Goal: Task Accomplishment & Management: Use online tool/utility

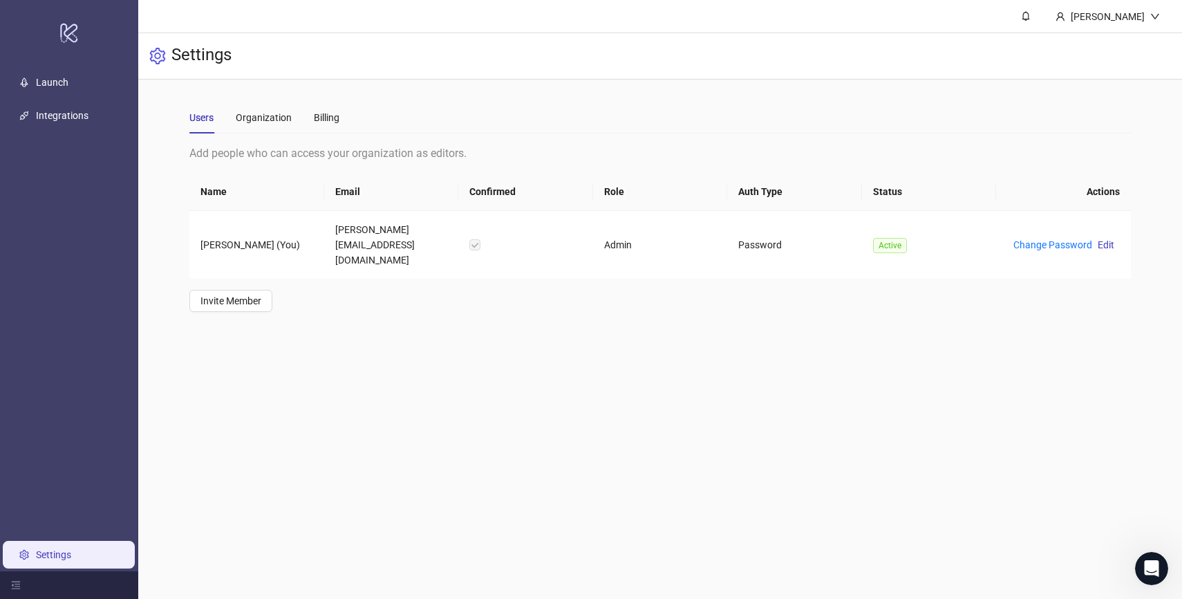
scroll to position [704, 0]
click at [54, 77] on link "Launch" at bounding box center [52, 82] width 32 height 11
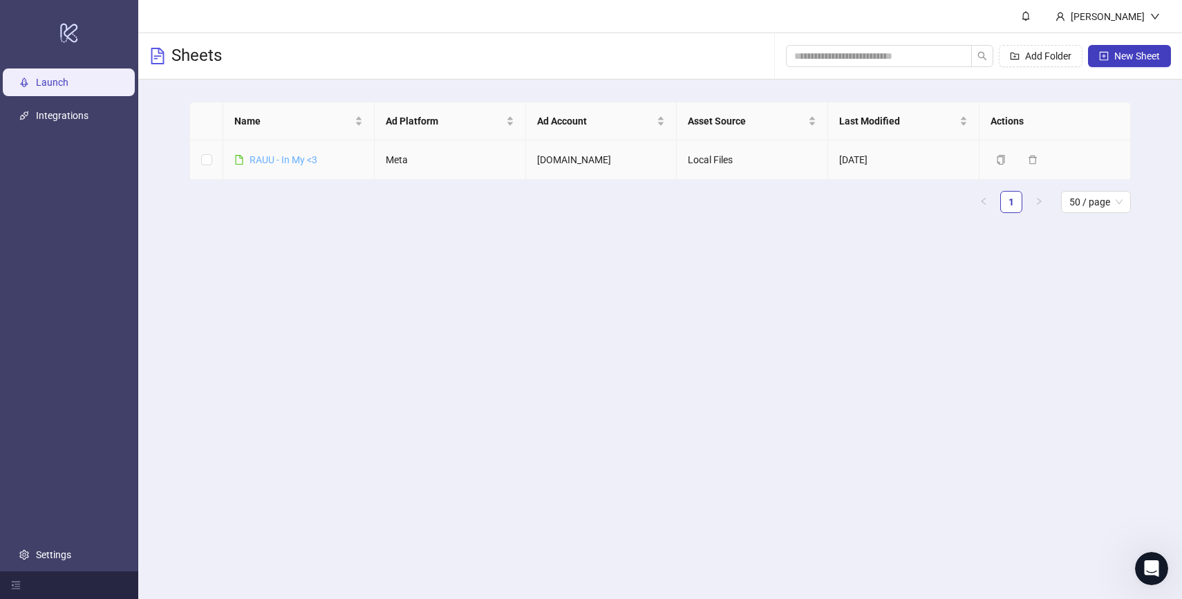
click at [281, 157] on link "RAUU - In My <3" at bounding box center [284, 159] width 68 height 11
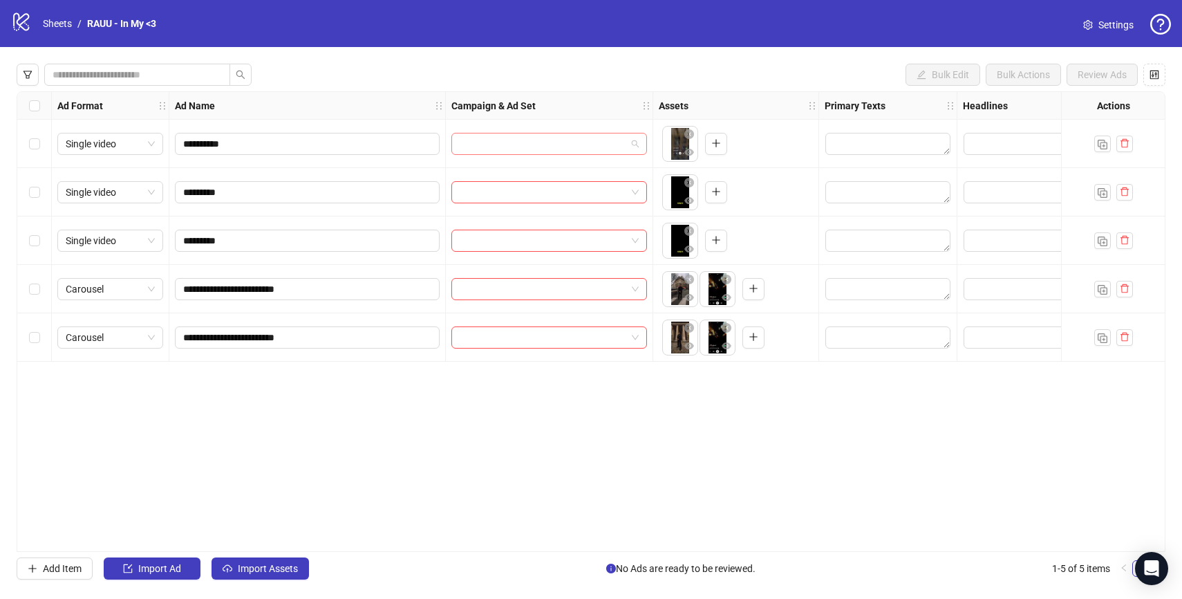
click at [596, 145] on input "search" at bounding box center [543, 143] width 167 height 21
click at [573, 179] on div "No data" at bounding box center [549, 181] width 162 height 24
click at [413, 65] on div "Bulk Edit Bulk Actions Review Ads" at bounding box center [591, 75] width 1149 height 22
